Goal: Task Accomplishment & Management: Complete application form

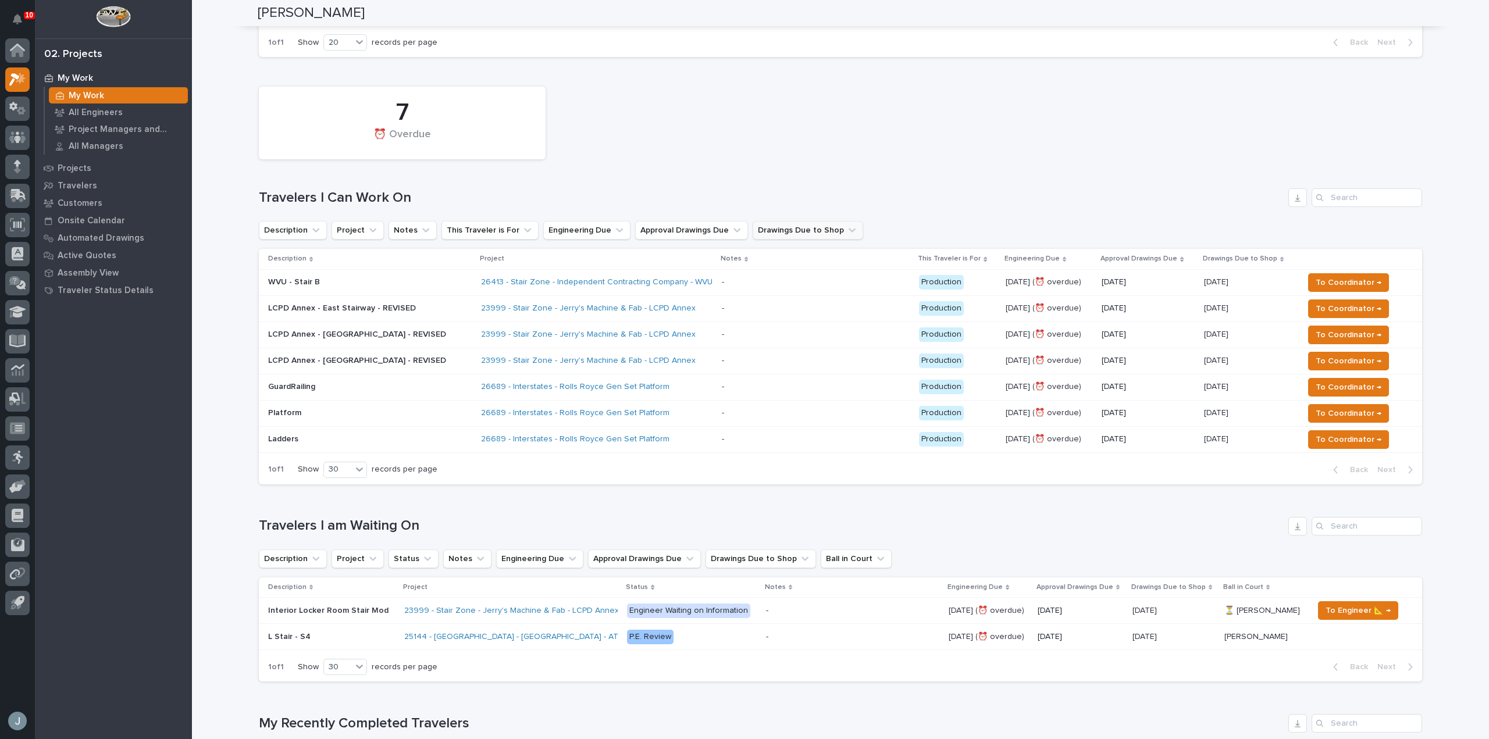
scroll to position [174, 0]
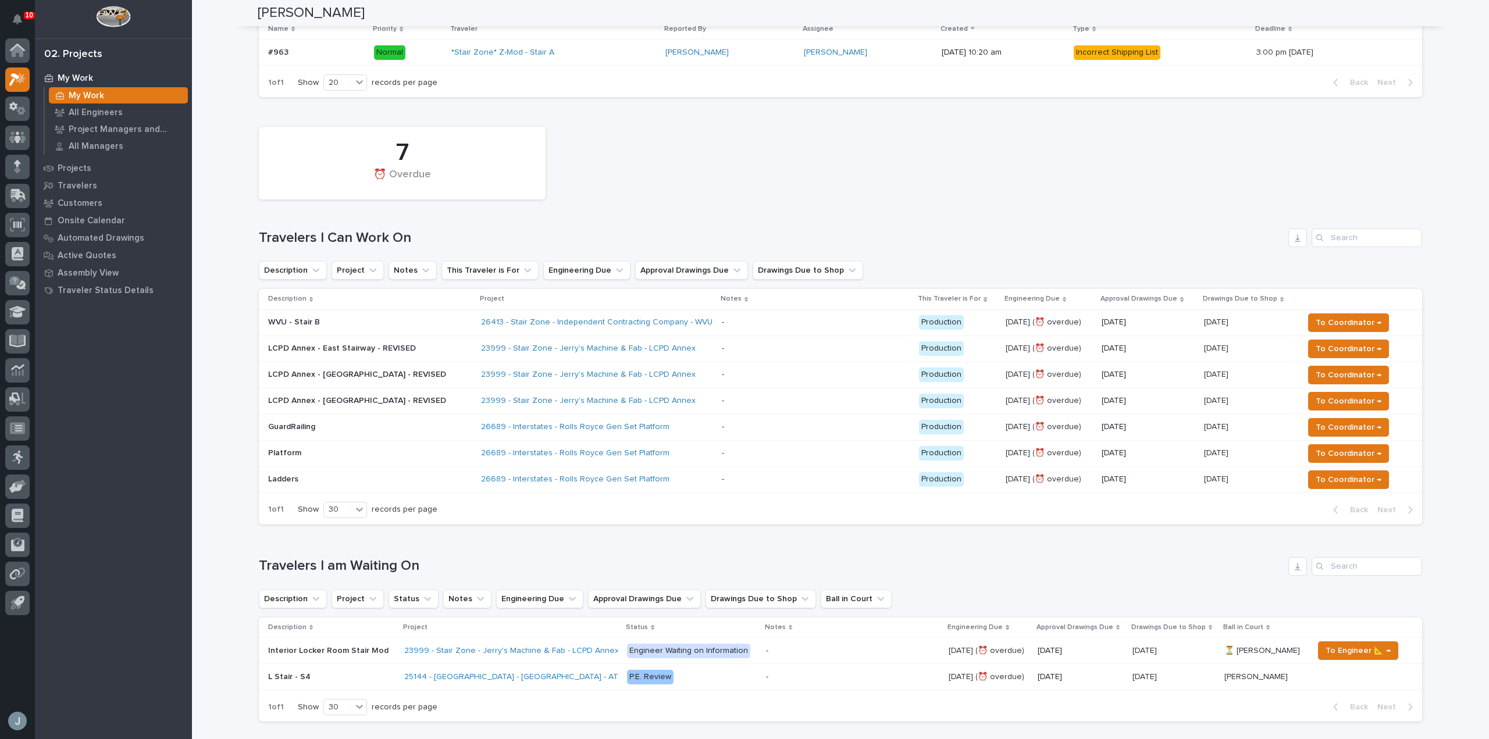
click at [410, 331] on div "WVU - Stair B" at bounding box center [370, 322] width 204 height 19
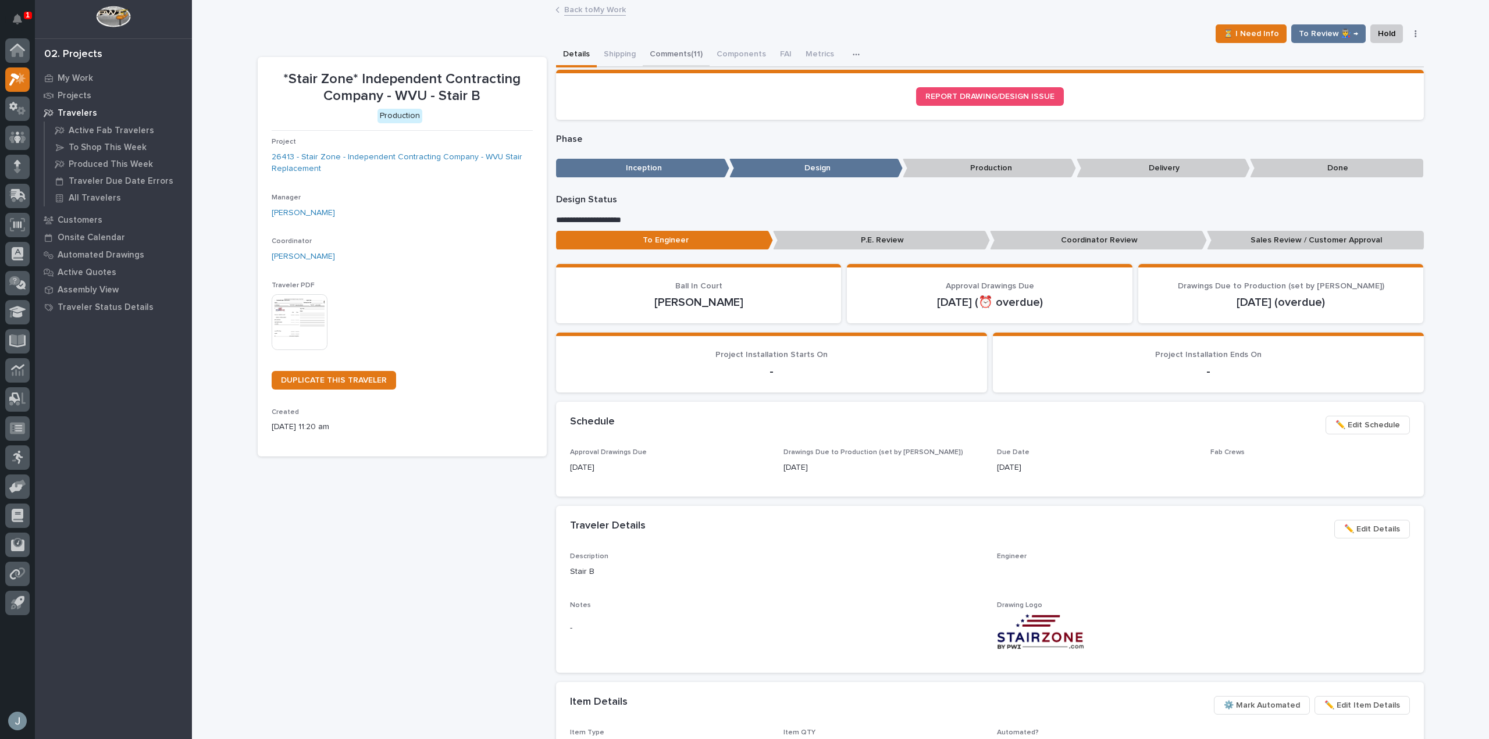
click at [661, 53] on button "Comments (11)" at bounding box center [676, 55] width 67 height 24
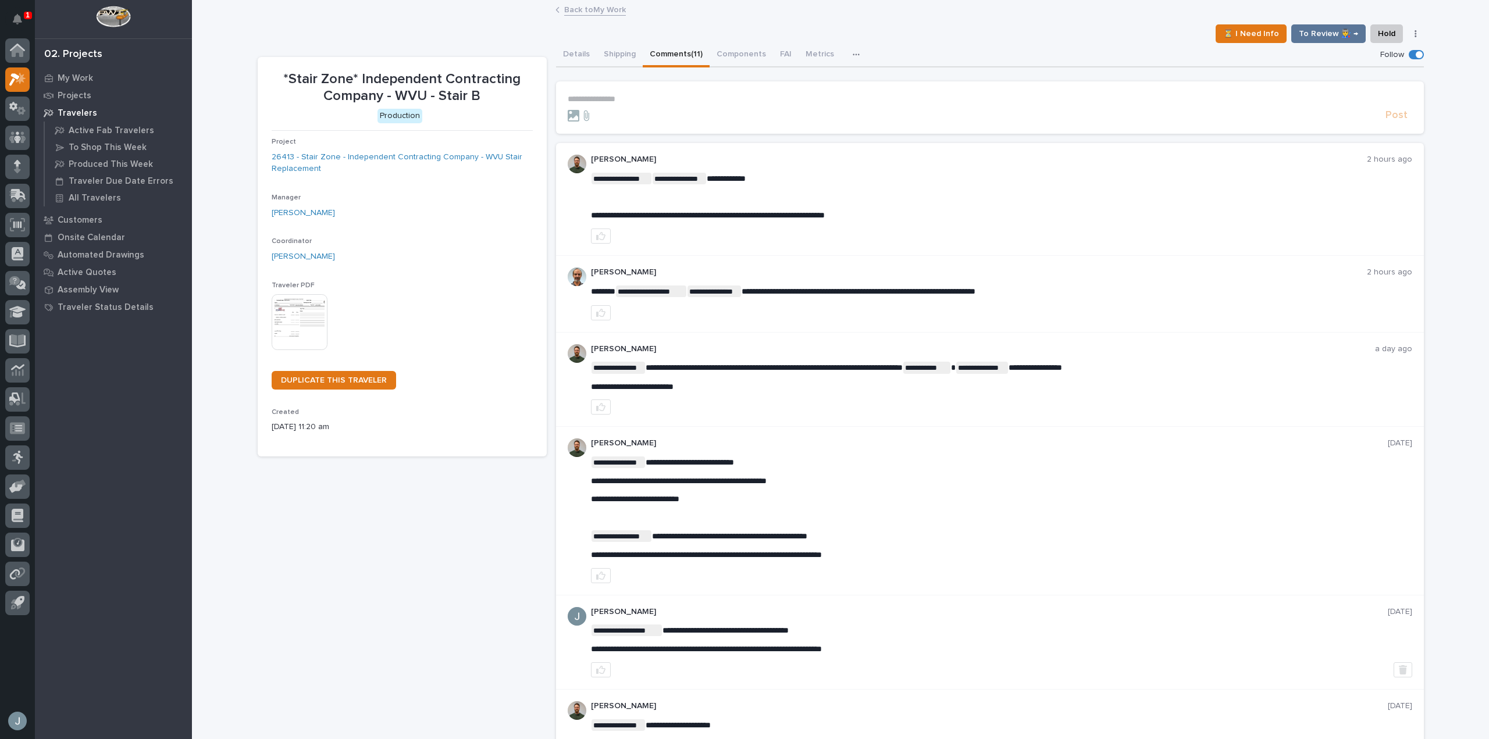
click at [677, 95] on p "**********" at bounding box center [990, 99] width 845 height 10
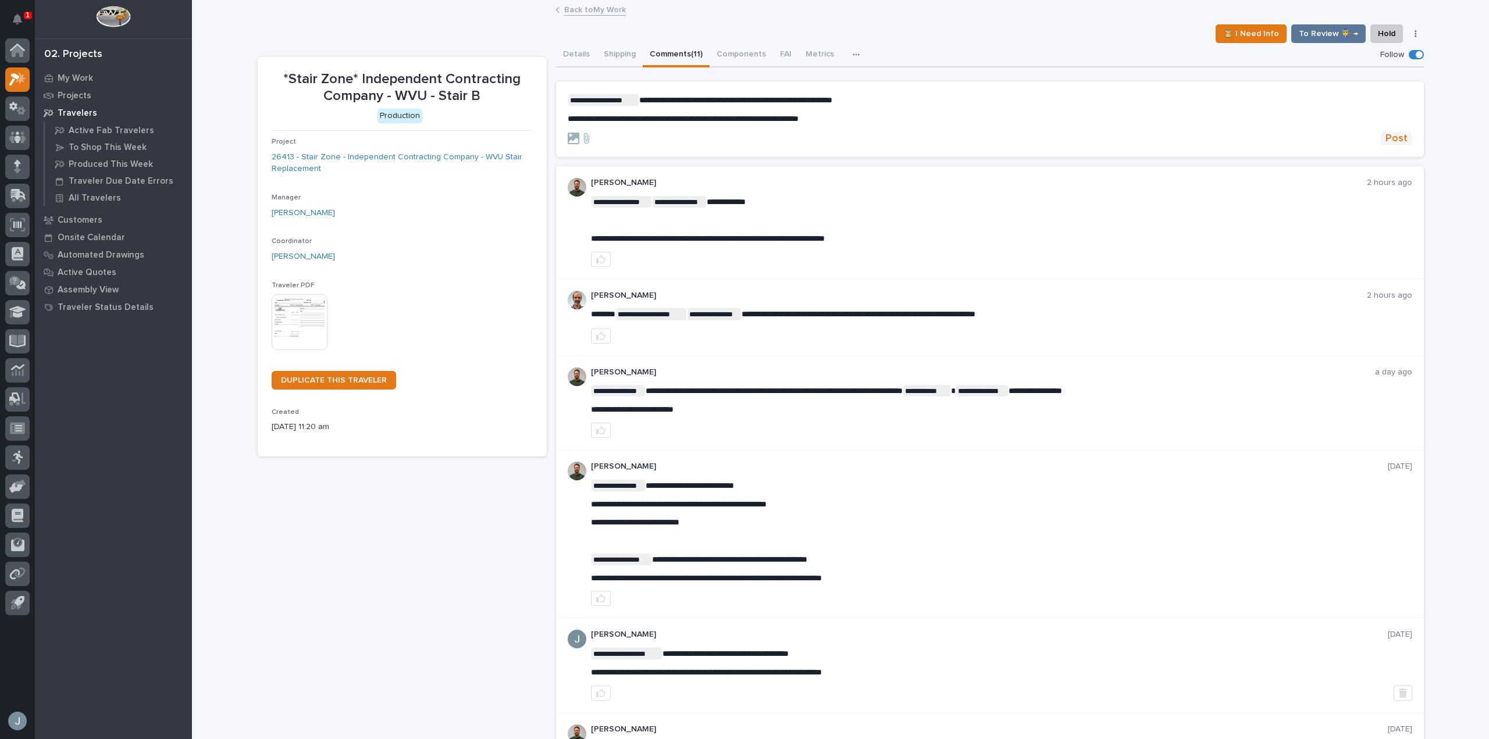
click at [1386, 144] on span "Post" at bounding box center [1397, 138] width 22 height 13
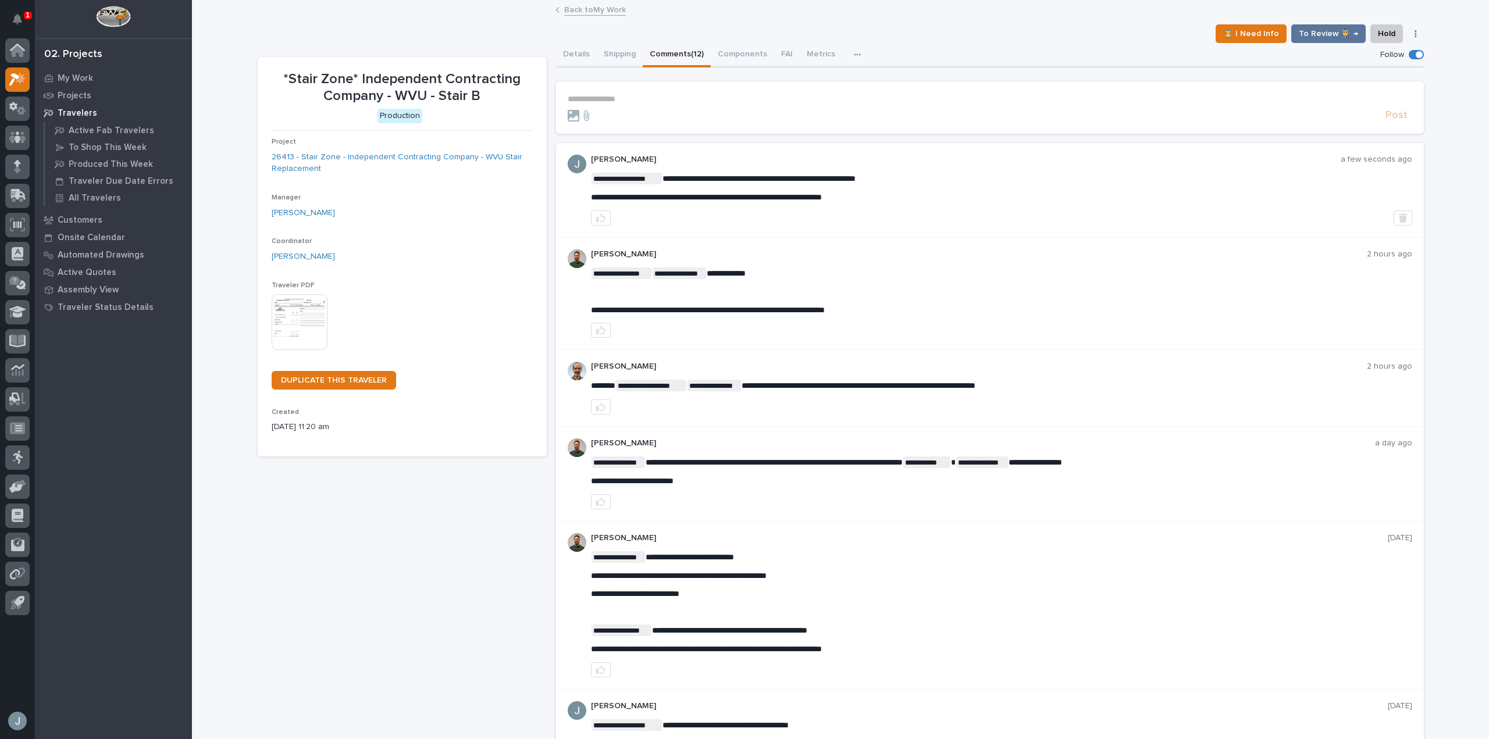
click at [74, 115] on p "Travelers" at bounding box center [78, 113] width 40 height 10
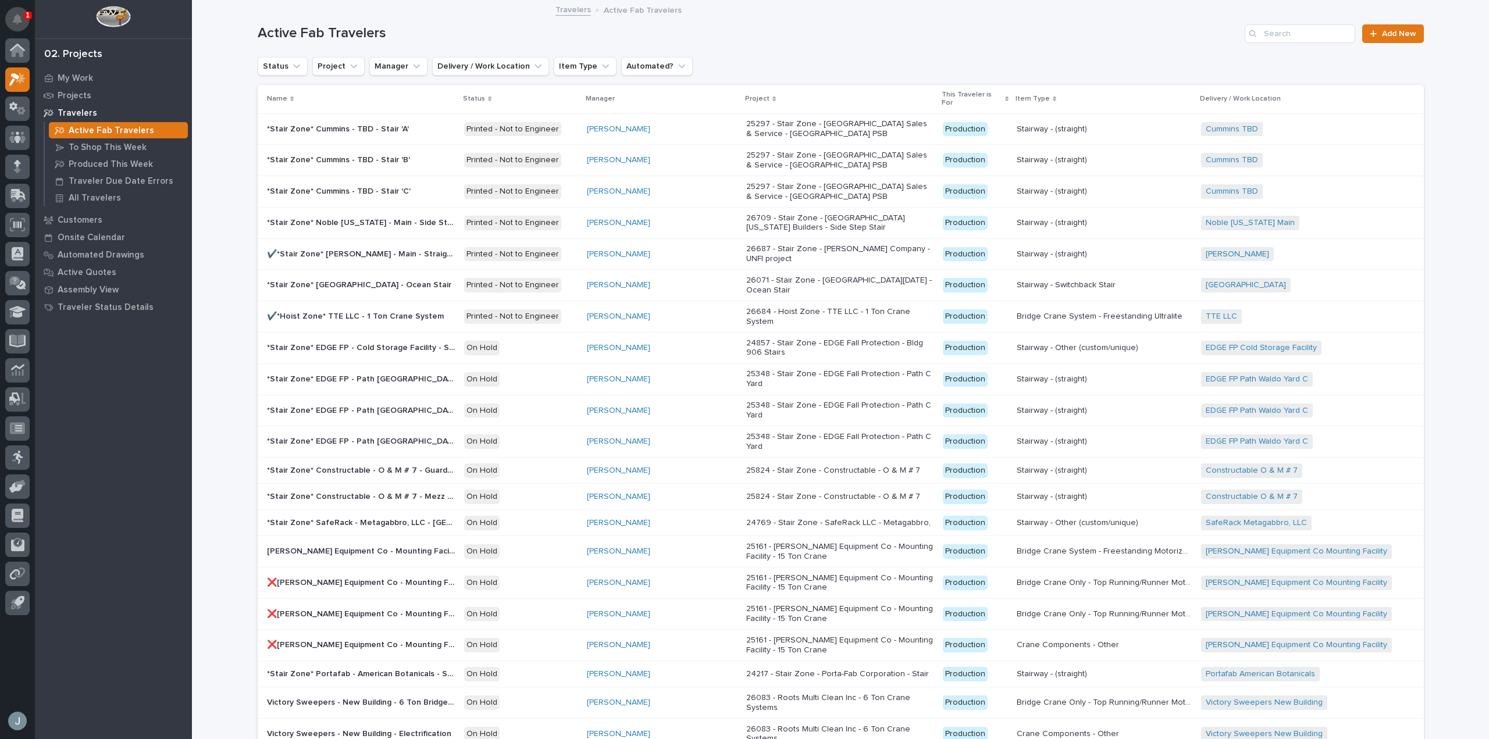
click at [22, 14] on button "Notifications" at bounding box center [17, 19] width 24 height 24
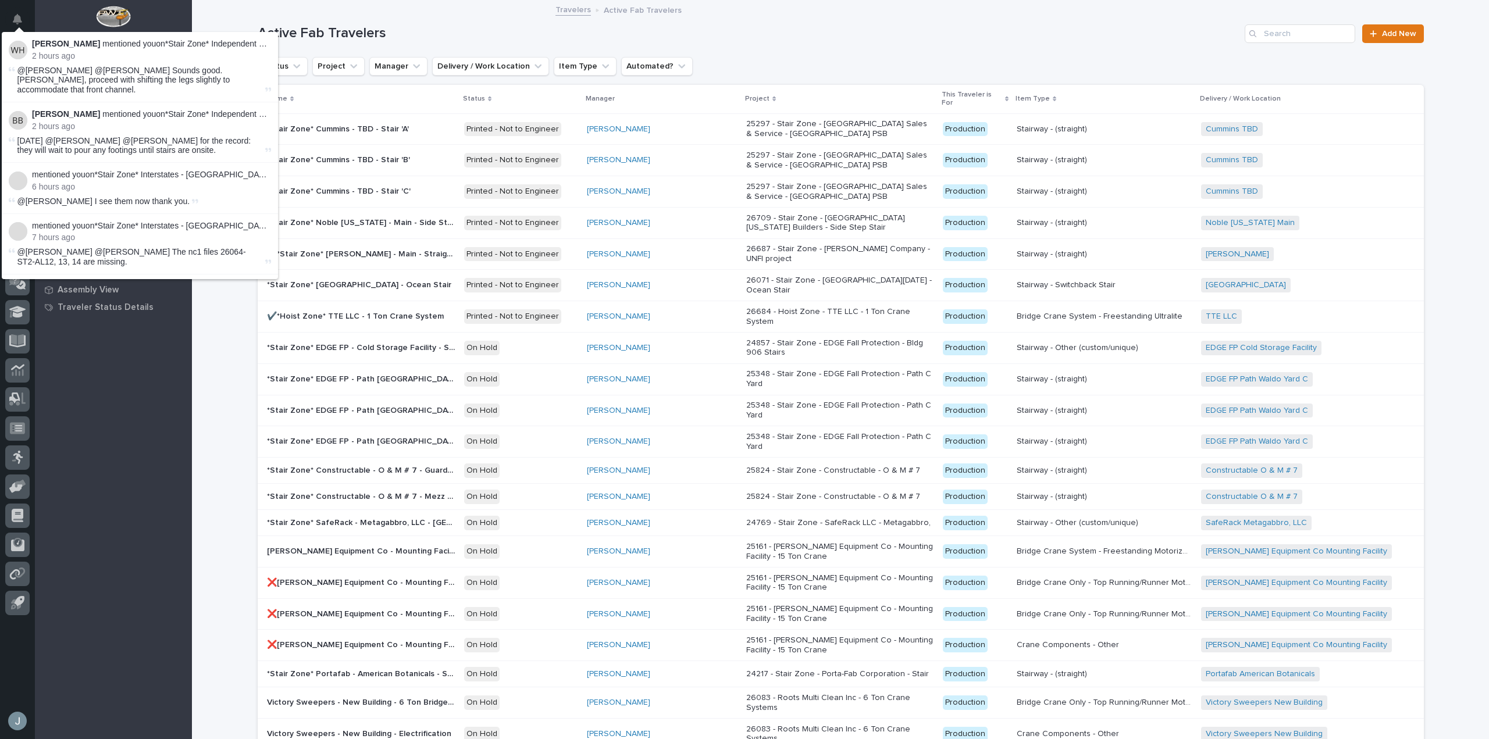
click at [22, 14] on button "Notifications" at bounding box center [17, 19] width 24 height 24
click at [157, 24] on div at bounding box center [113, 19] width 157 height 38
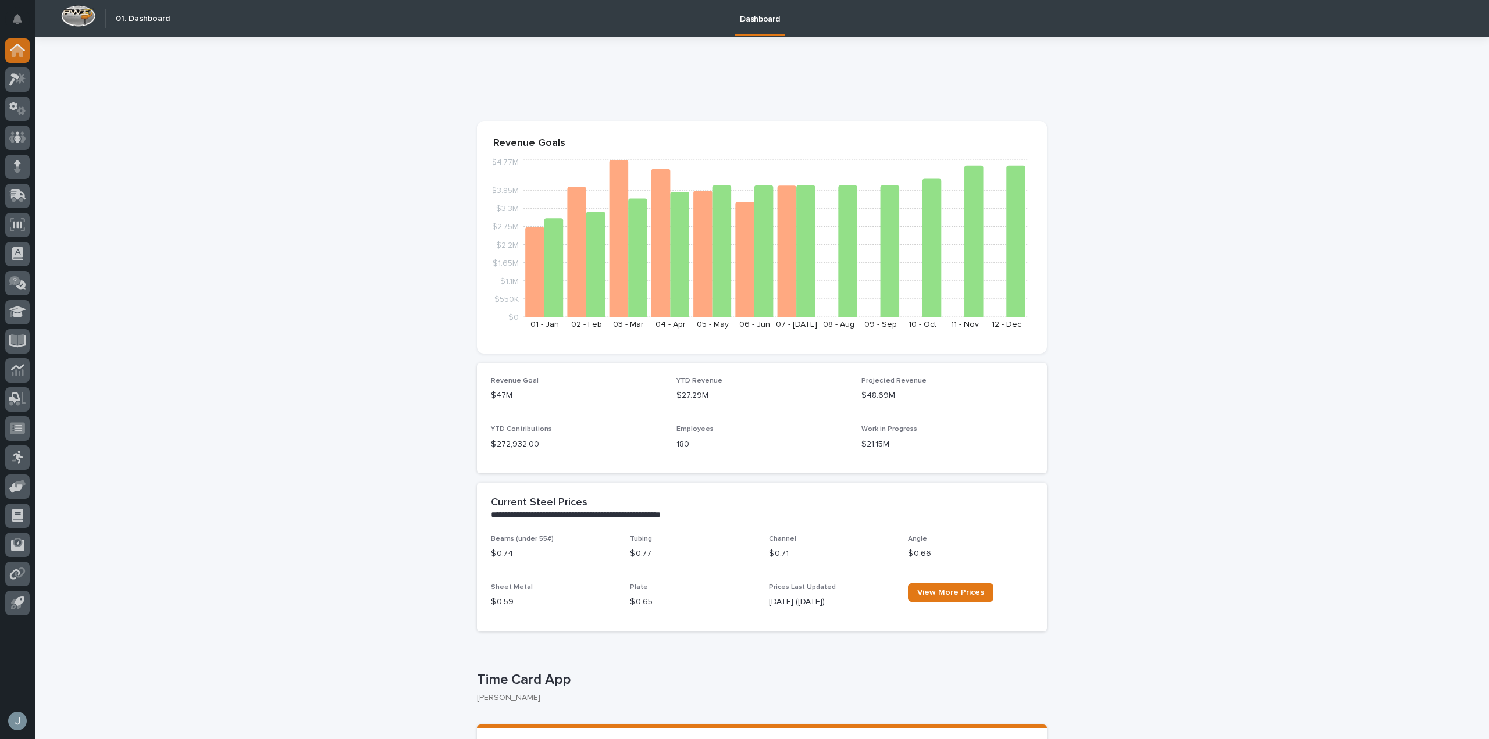
click at [21, 52] on icon at bounding box center [18, 51] width 12 height 12
click at [23, 56] on icon at bounding box center [17, 50] width 15 height 13
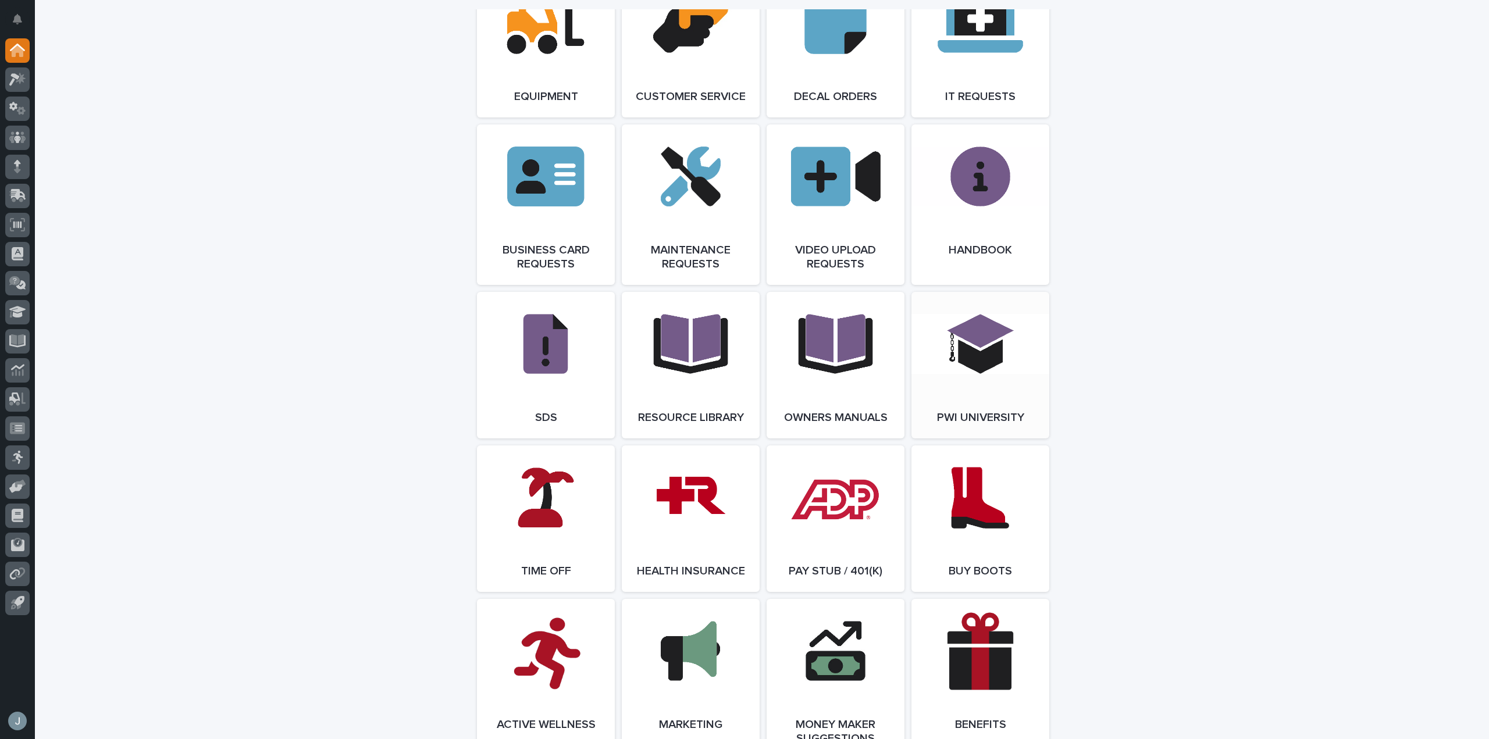
scroll to position [1744, 0]
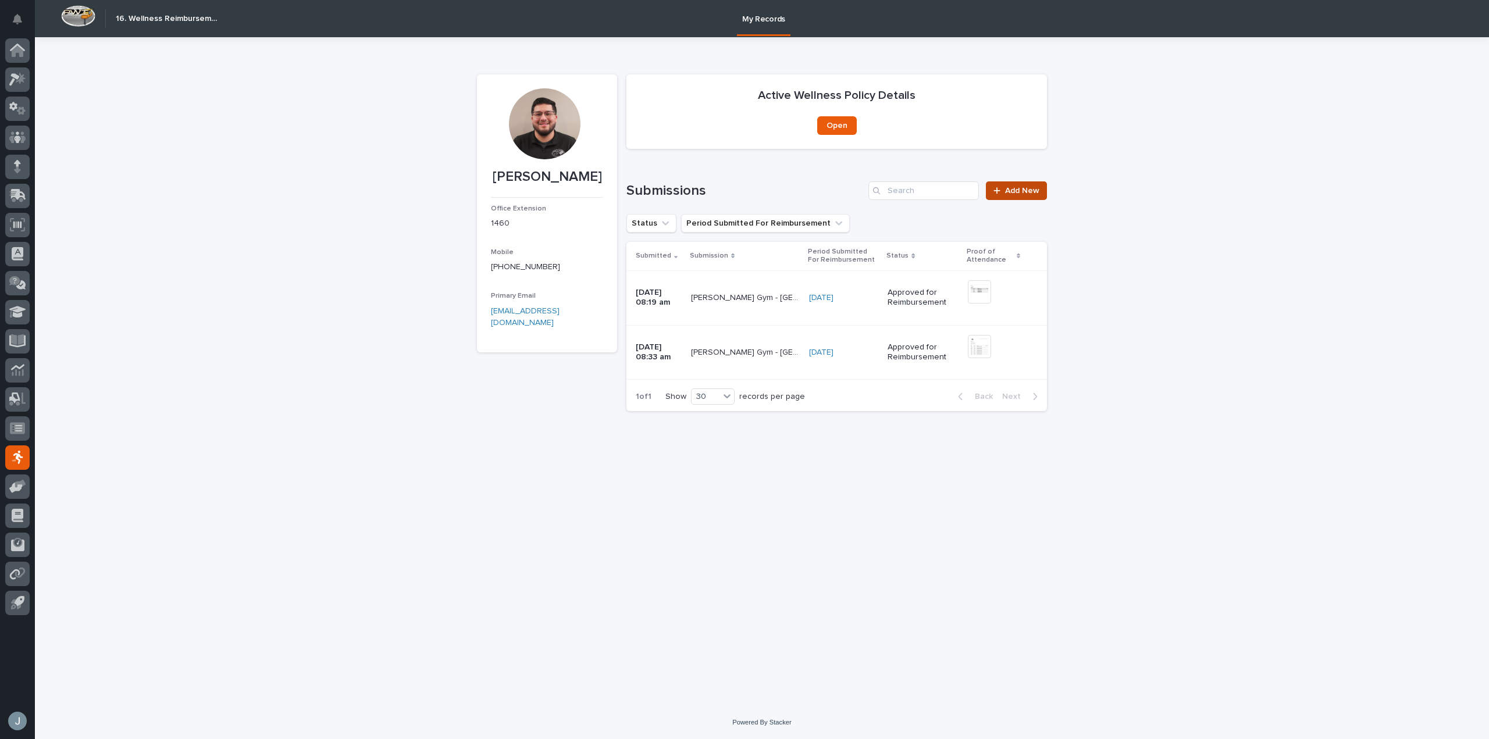
click at [1019, 188] on span "Add New" at bounding box center [1022, 191] width 34 height 8
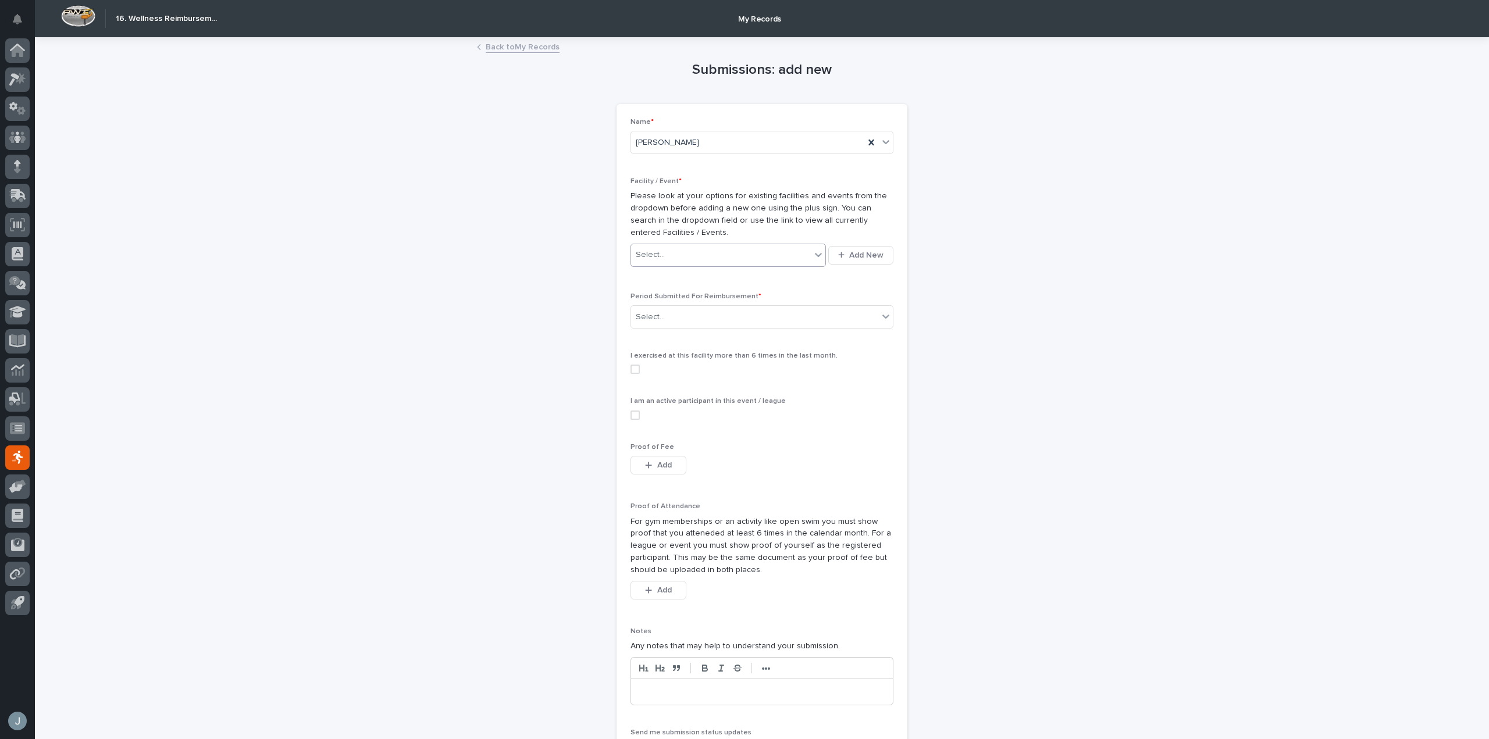
click at [754, 255] on div "Select..." at bounding box center [721, 254] width 180 height 19
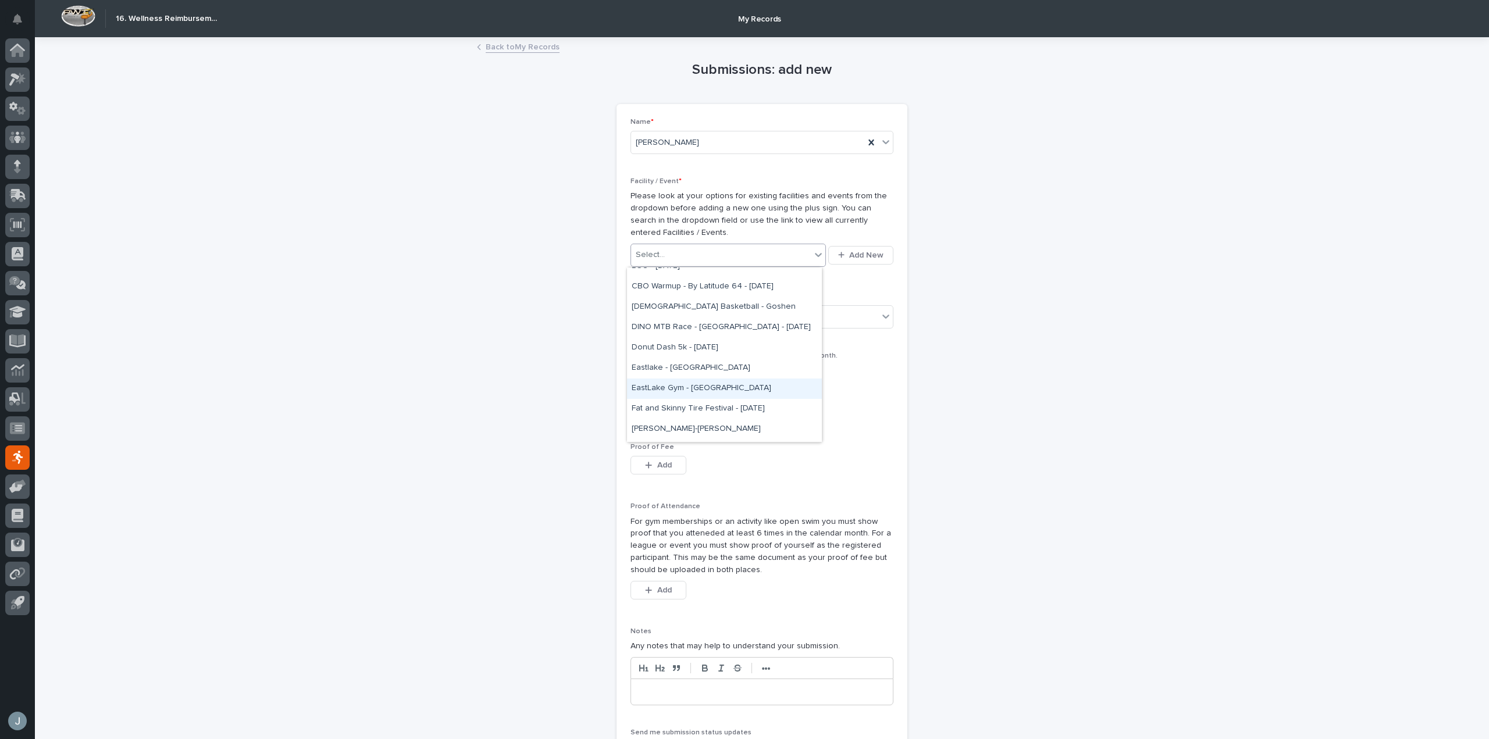
click at [728, 385] on div "EastLake Gym - Nappanee" at bounding box center [724, 389] width 195 height 20
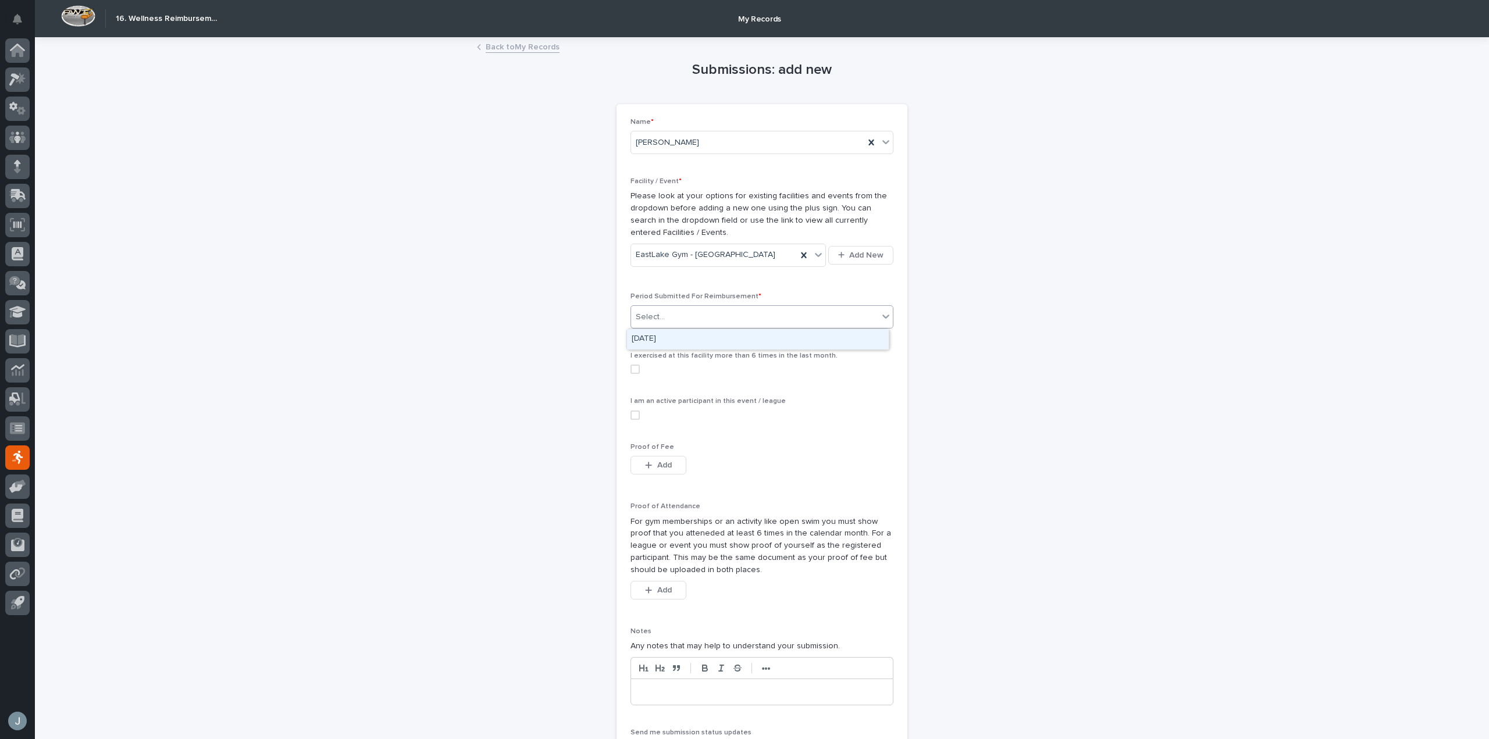
click at [696, 321] on div "Select..." at bounding box center [754, 317] width 247 height 19
click at [688, 337] on div "August 2025" at bounding box center [758, 339] width 262 height 20
click at [802, 323] on div "August 2025" at bounding box center [747, 317] width 233 height 19
click at [500, 45] on link "Back to My Records" at bounding box center [523, 46] width 74 height 13
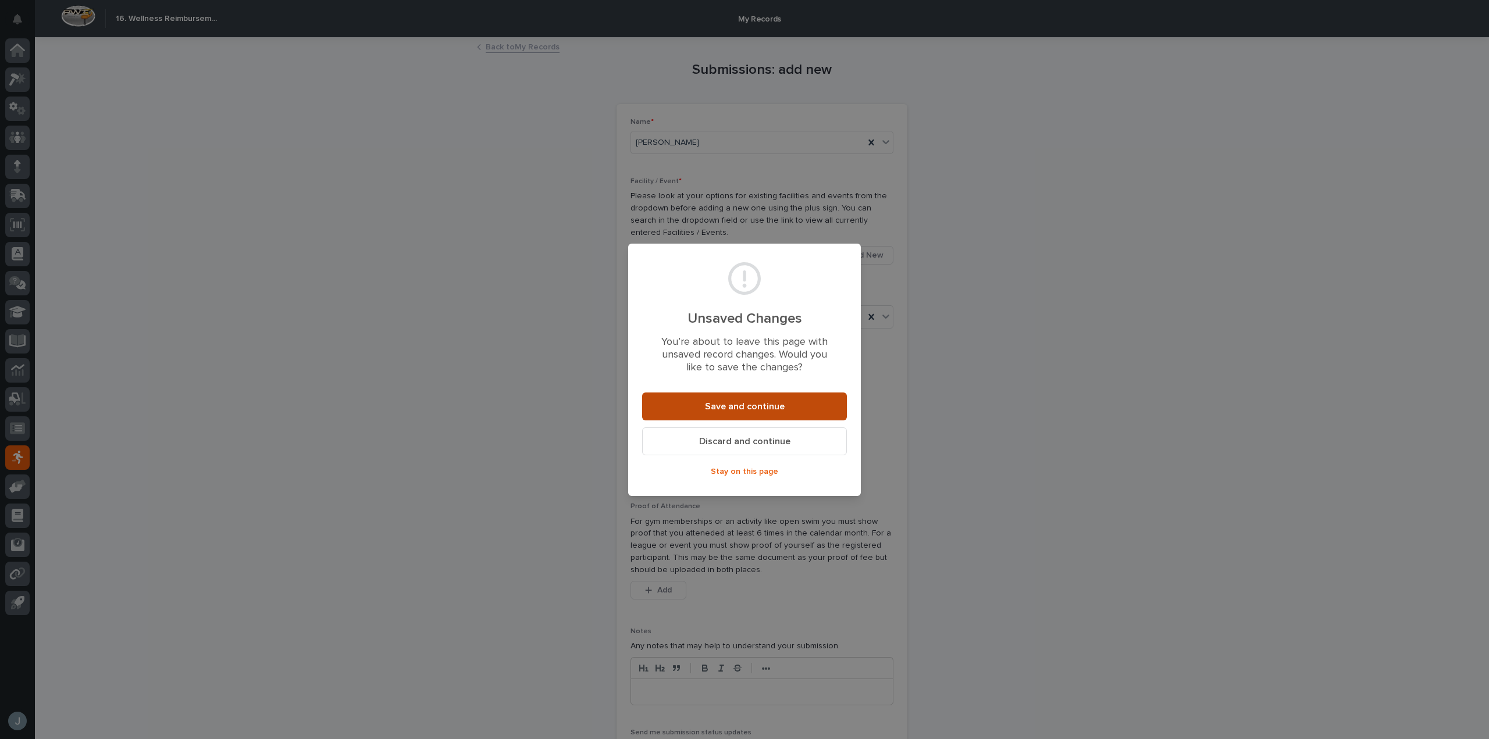
click at [773, 405] on span "Save and continue" at bounding box center [745, 406] width 80 height 9
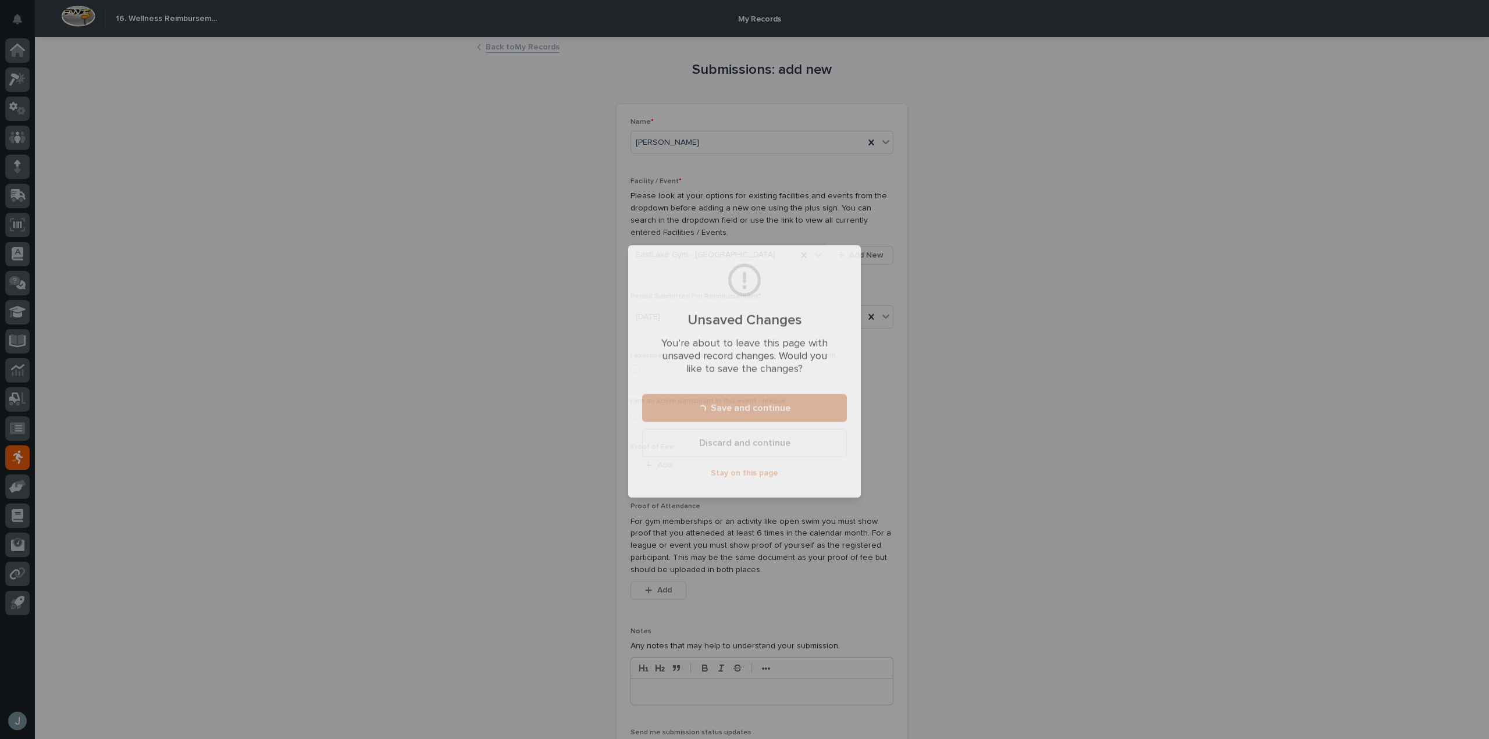
scroll to position [0, 0]
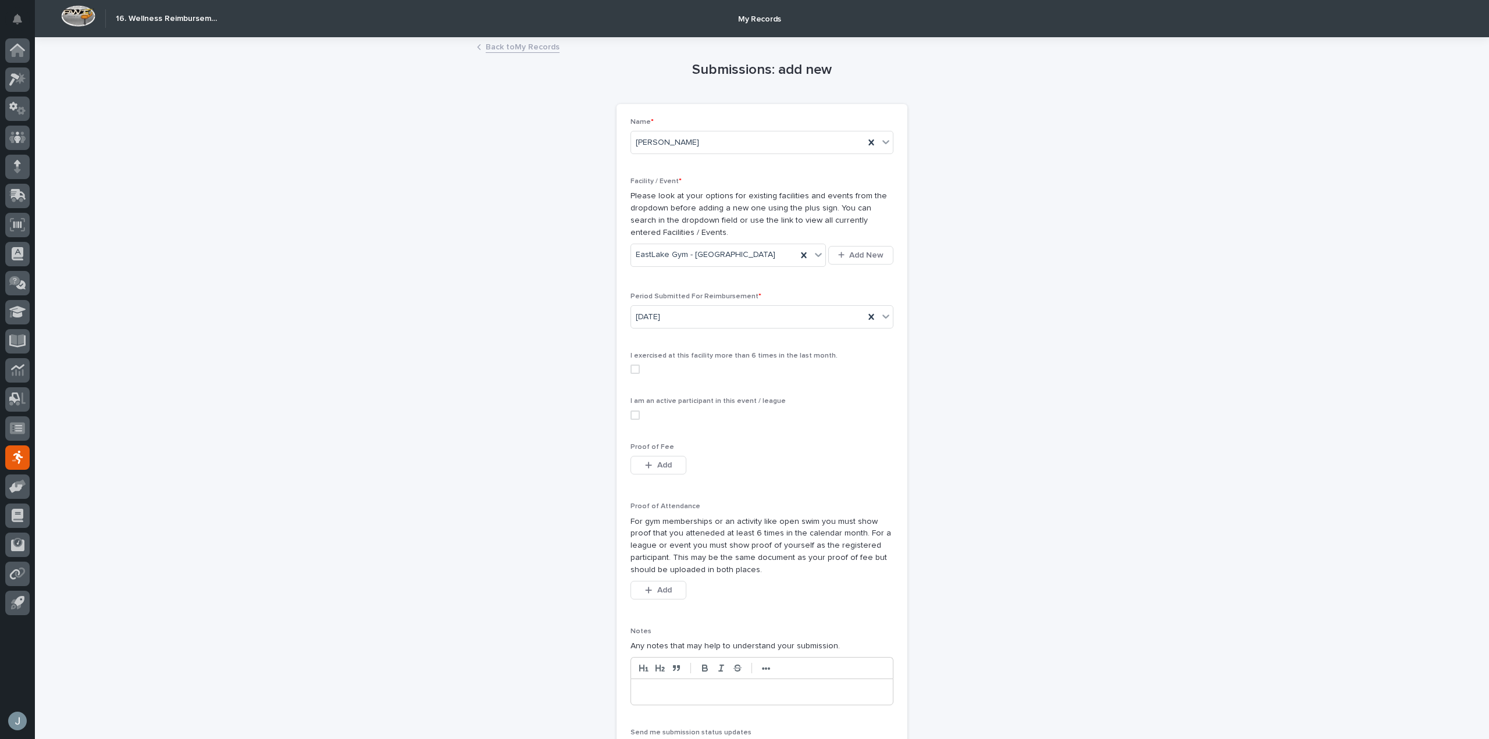
click at [488, 49] on link "Back to My Records" at bounding box center [523, 46] width 74 height 13
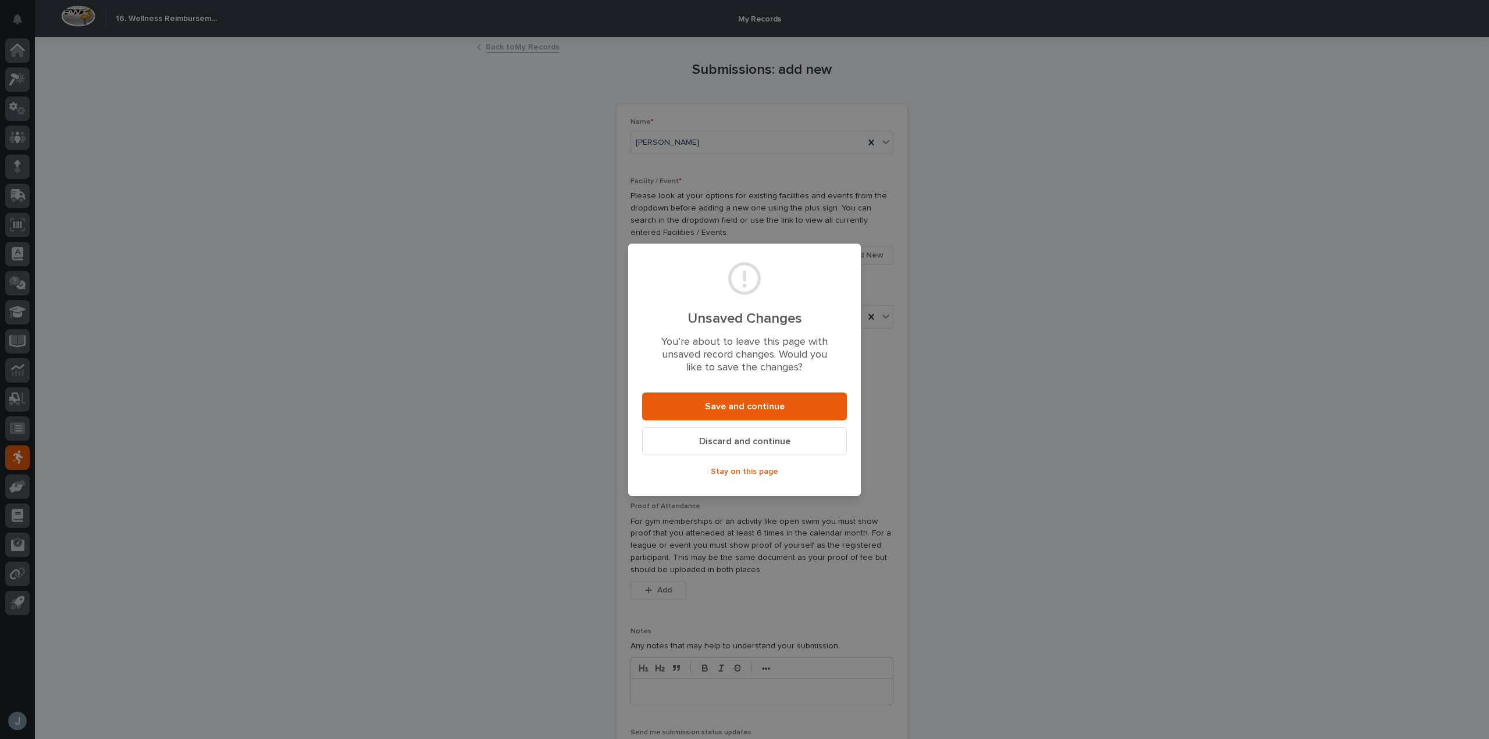
click at [778, 450] on button "Discard and continue" at bounding box center [744, 442] width 205 height 28
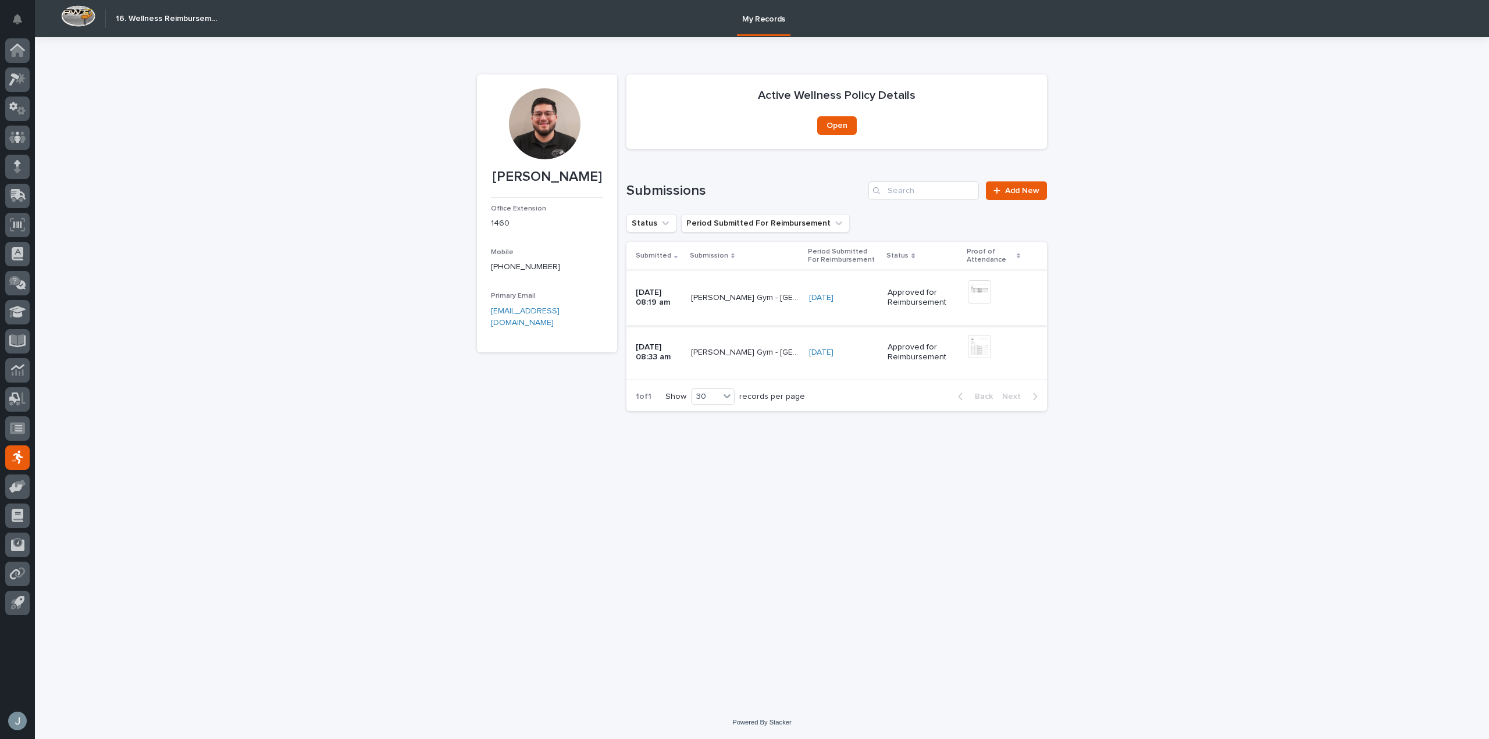
click at [974, 301] on img at bounding box center [979, 291] width 23 height 23
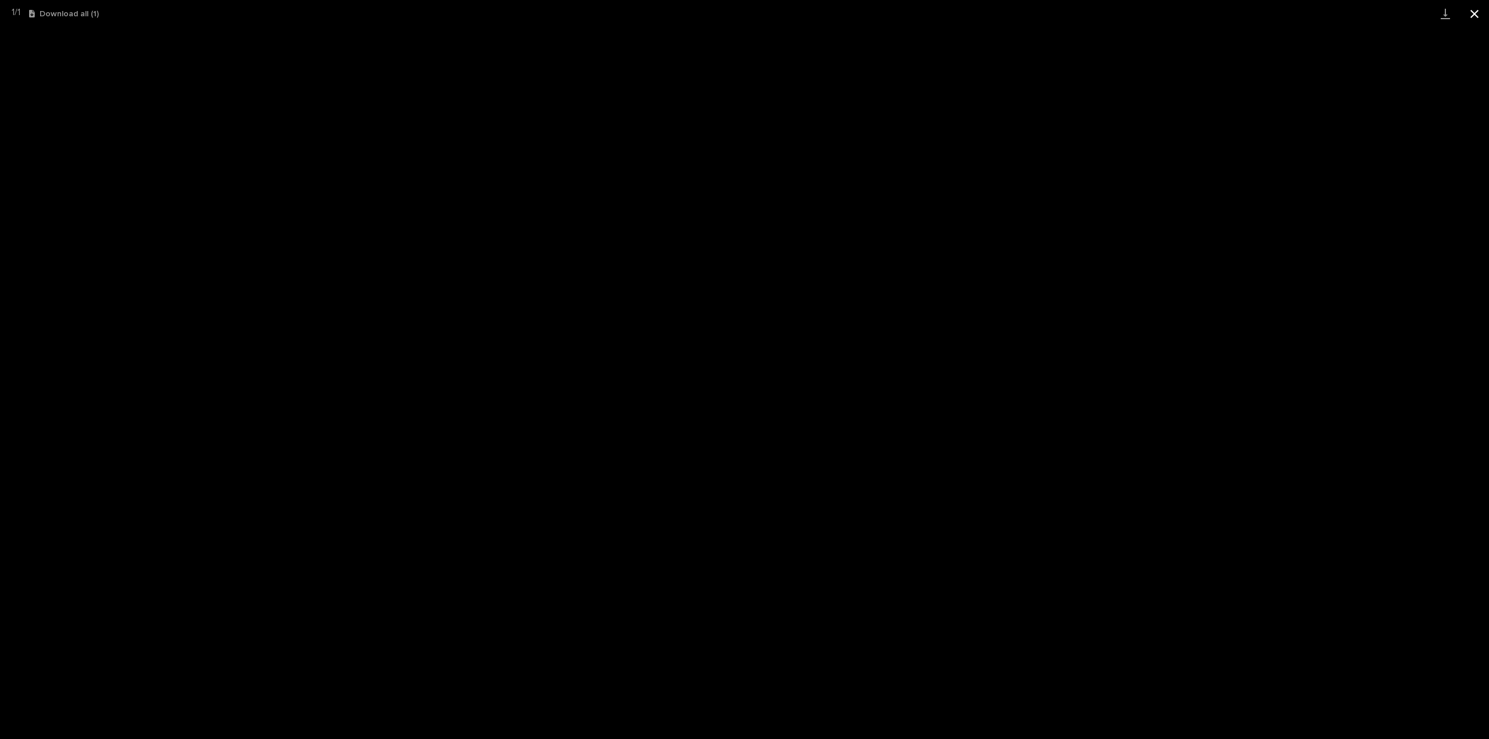
click at [1473, 15] on button "Close gallery" at bounding box center [1474, 13] width 29 height 27
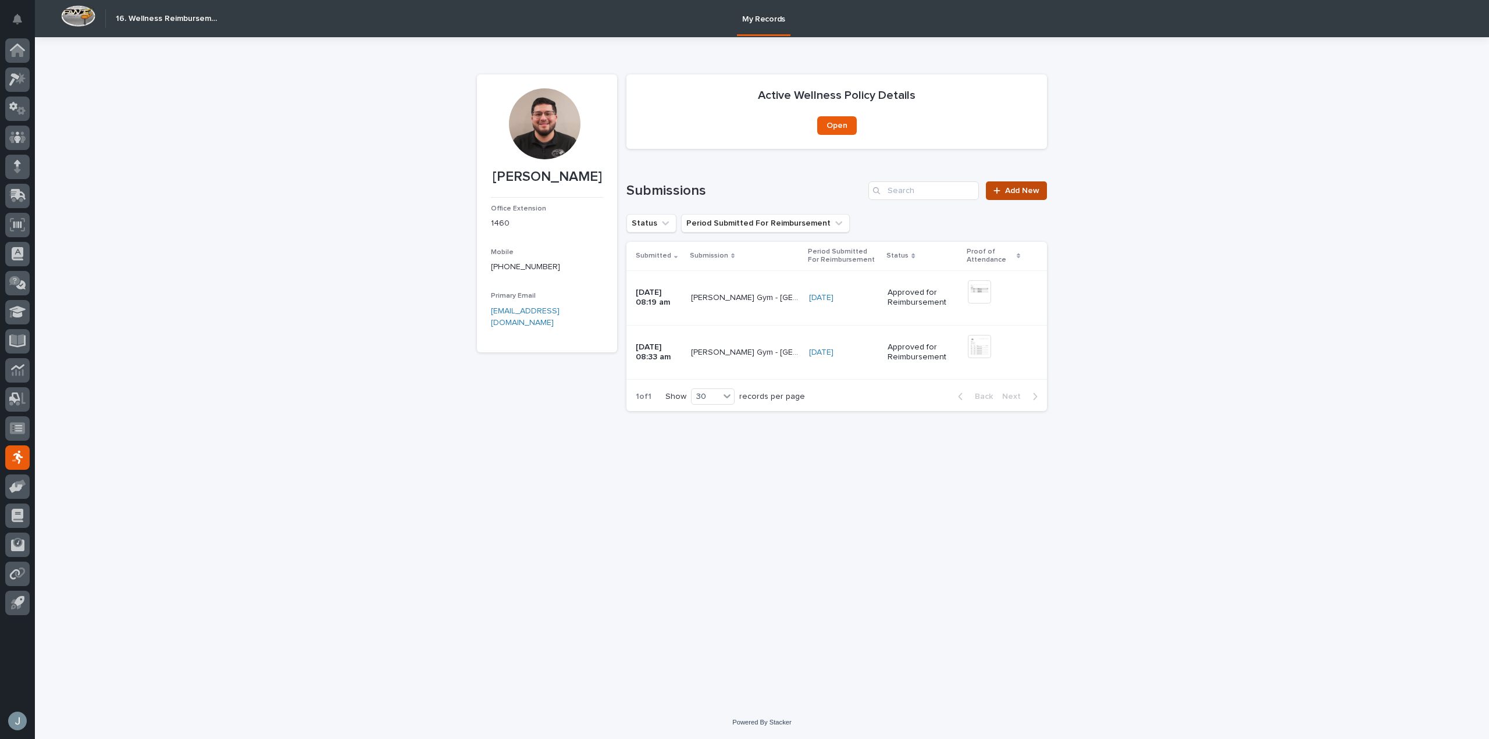
click at [1015, 193] on span "Add New" at bounding box center [1022, 191] width 34 height 8
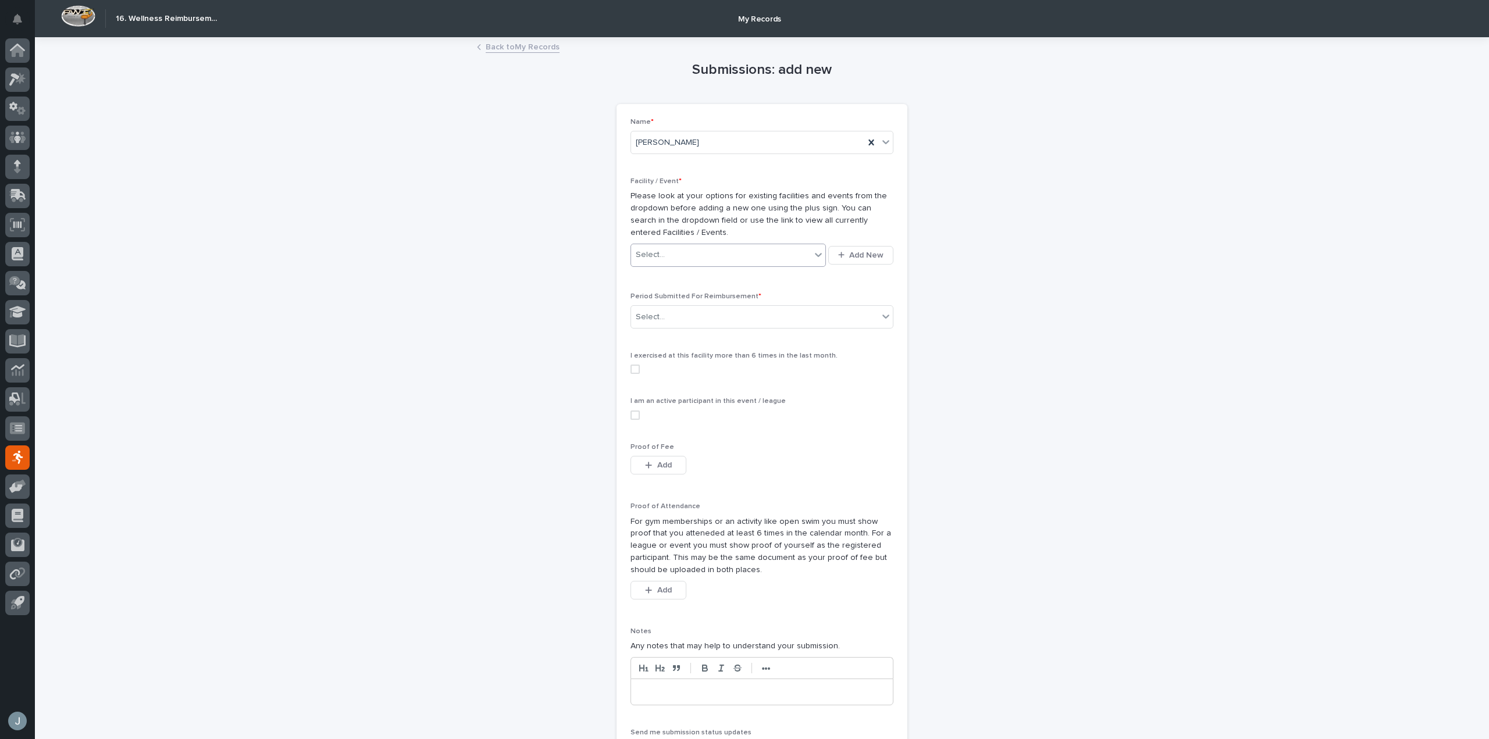
click at [798, 251] on div "Select..." at bounding box center [721, 254] width 180 height 19
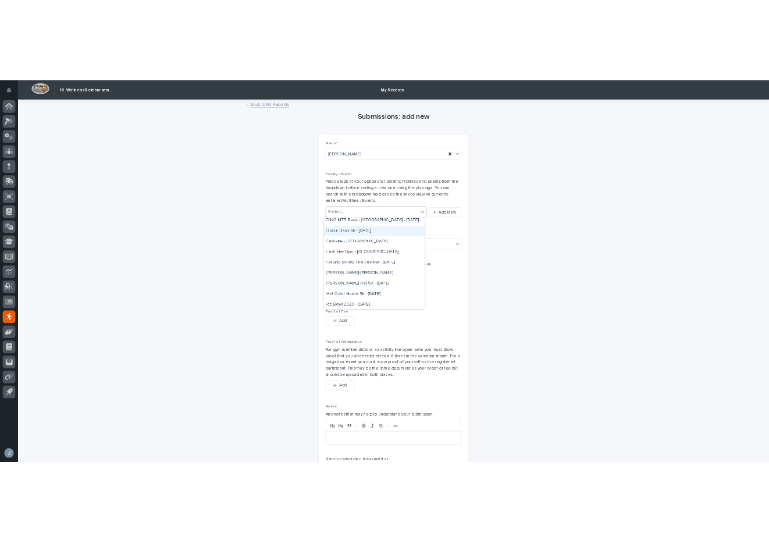
scroll to position [232, 0]
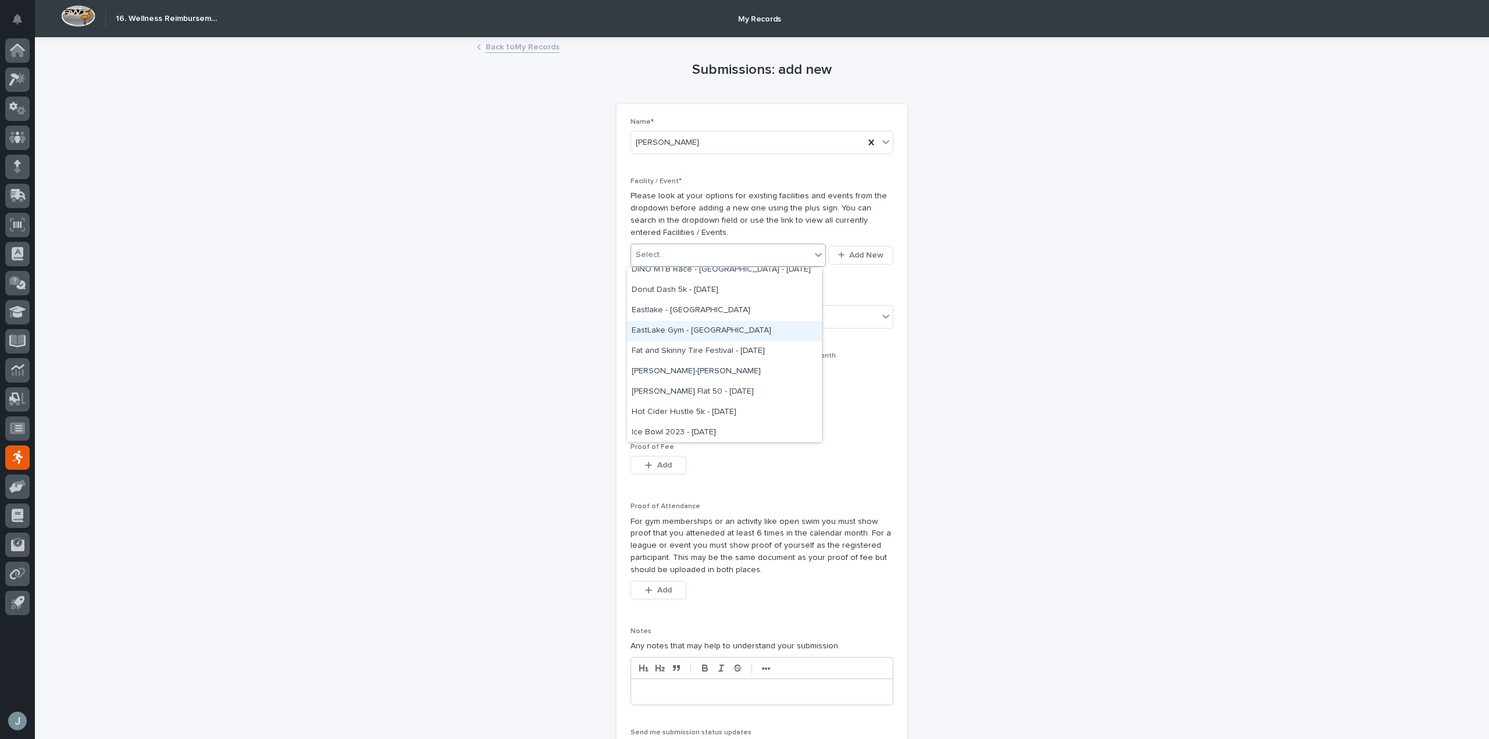
click at [707, 323] on div "EastLake Gym - Nappanee" at bounding box center [724, 331] width 195 height 20
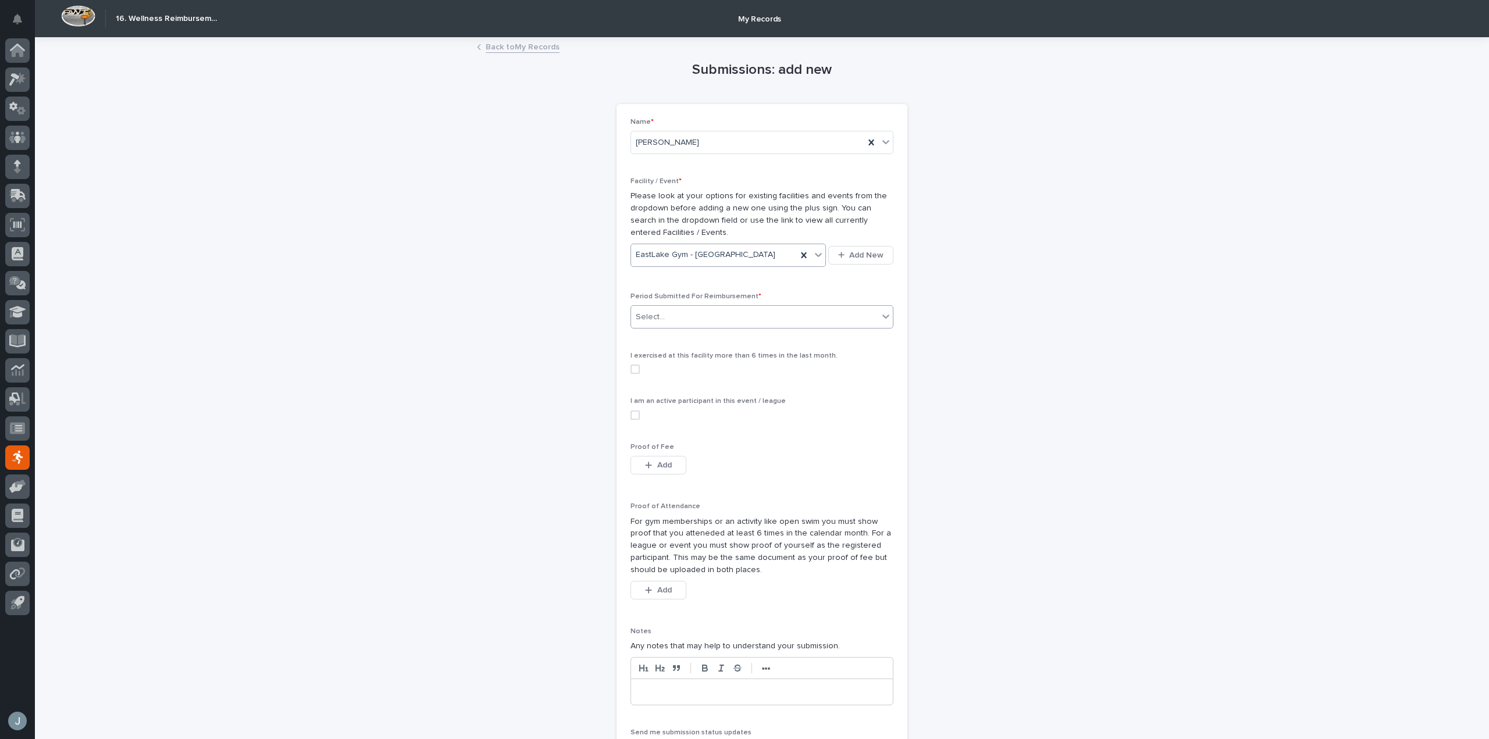
click at [673, 318] on div "Select..." at bounding box center [754, 317] width 247 height 19
click at [671, 336] on div "August 2025" at bounding box center [758, 339] width 262 height 20
click at [631, 371] on span at bounding box center [635, 369] width 9 height 9
click at [631, 416] on span at bounding box center [635, 415] width 9 height 9
click at [657, 460] on button "Add" at bounding box center [659, 465] width 56 height 19
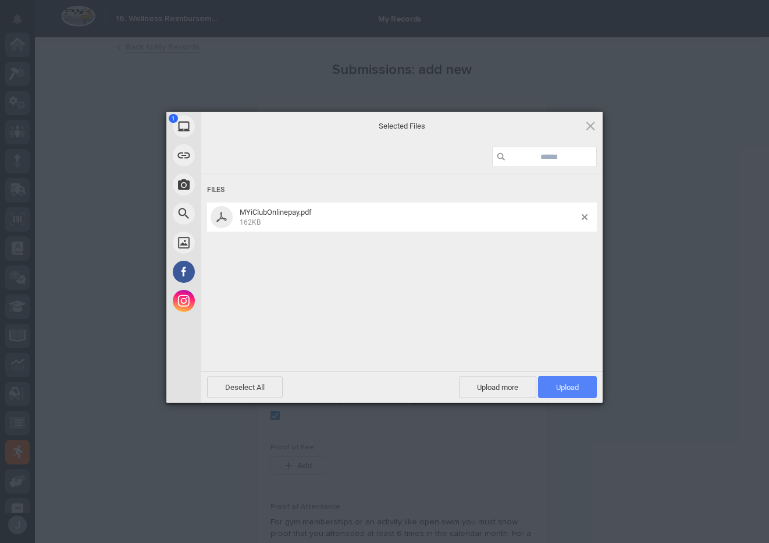
click at [581, 385] on span "Upload 1" at bounding box center [567, 387] width 59 height 22
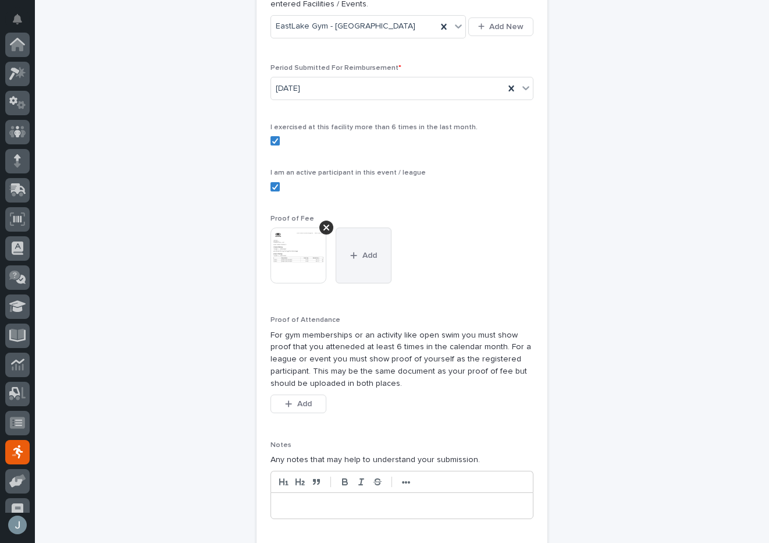
scroll to position [233, 0]
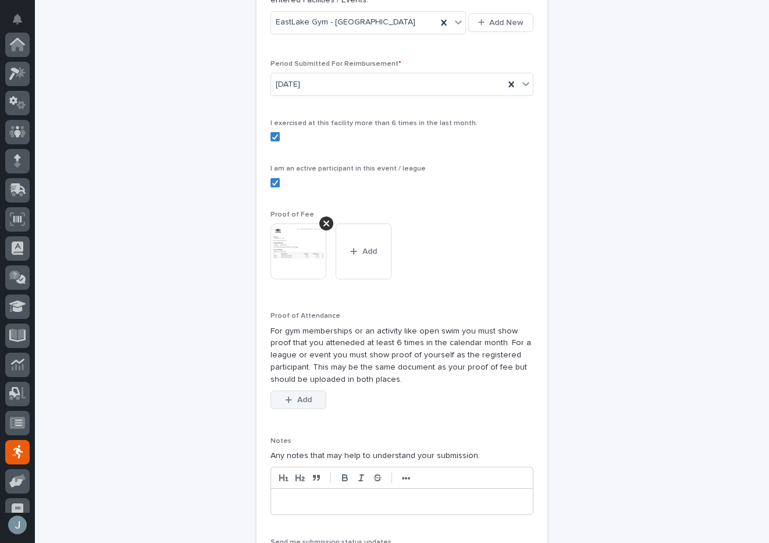
click at [306, 401] on span "Add" at bounding box center [304, 400] width 15 height 8
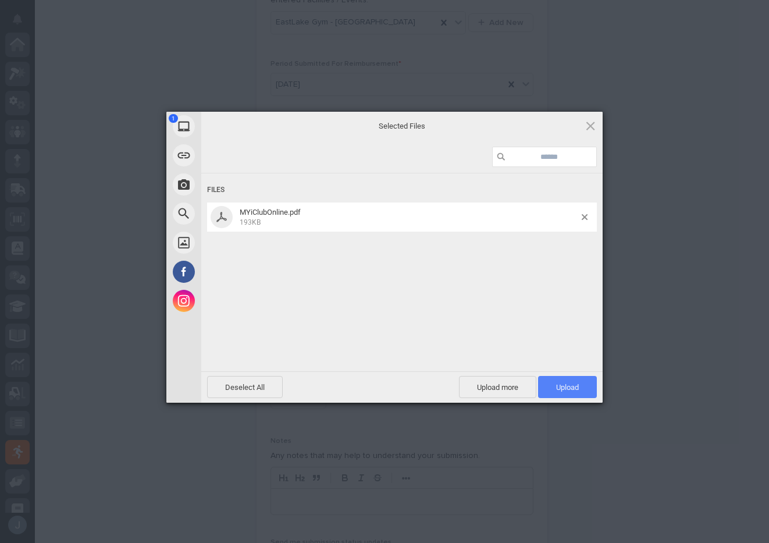
click at [556, 381] on span "Upload 1" at bounding box center [567, 387] width 59 height 22
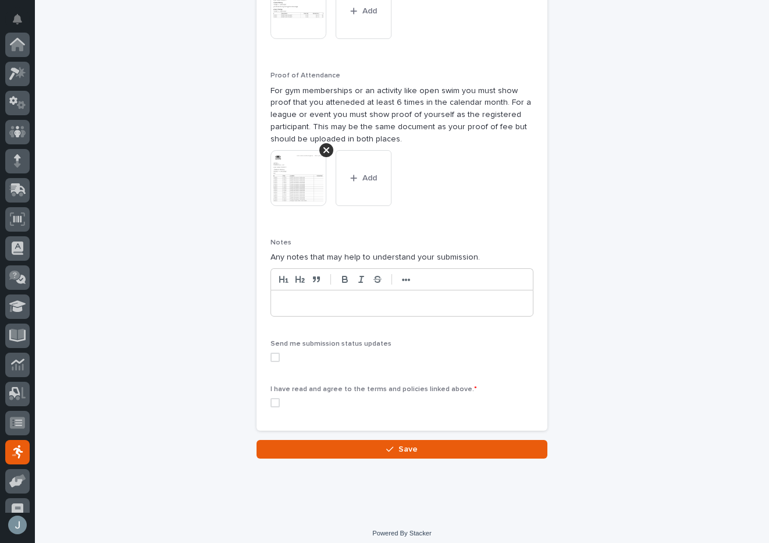
scroll to position [480, 0]
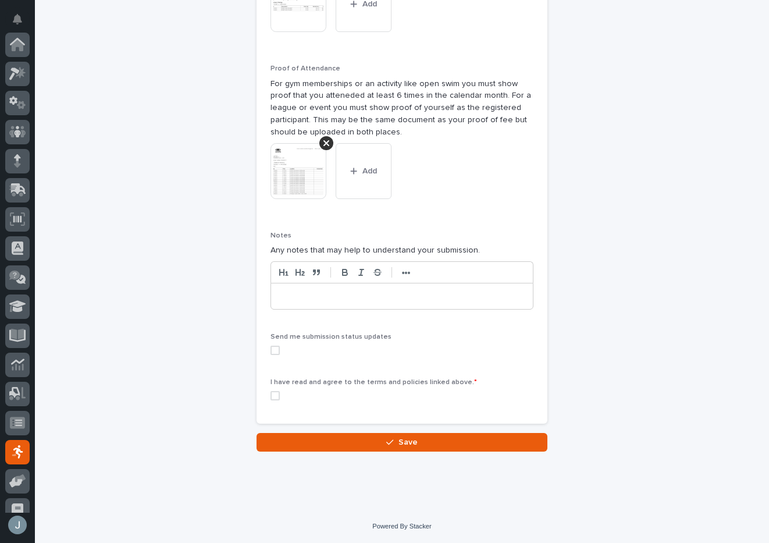
click at [272, 398] on span at bounding box center [274, 395] width 9 height 9
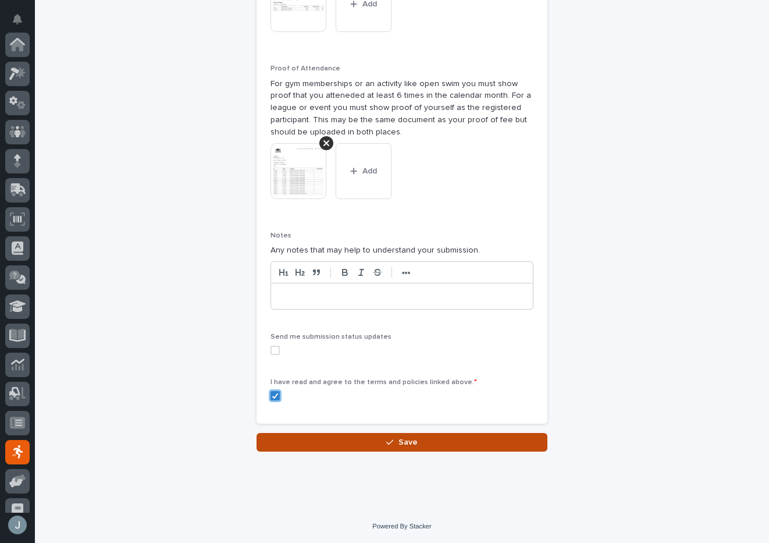
click at [363, 442] on button "Save" at bounding box center [402, 442] width 291 height 19
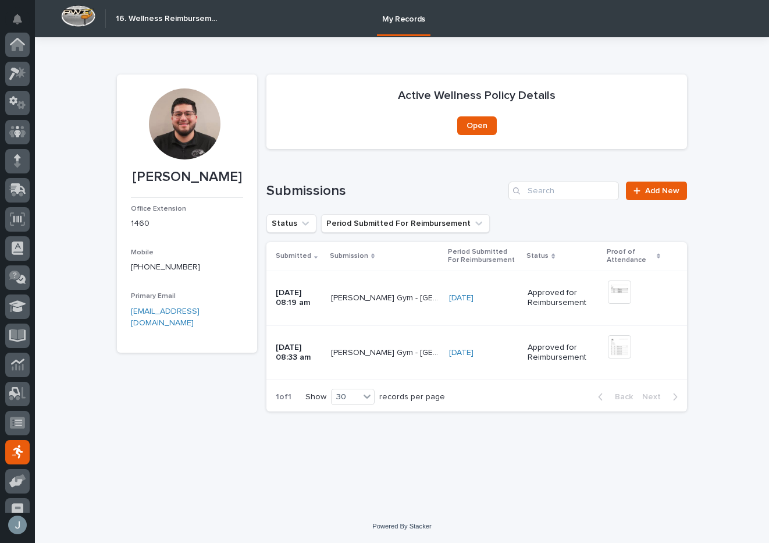
scroll to position [102, 0]
